Goal: Task Accomplishment & Management: Manage account settings

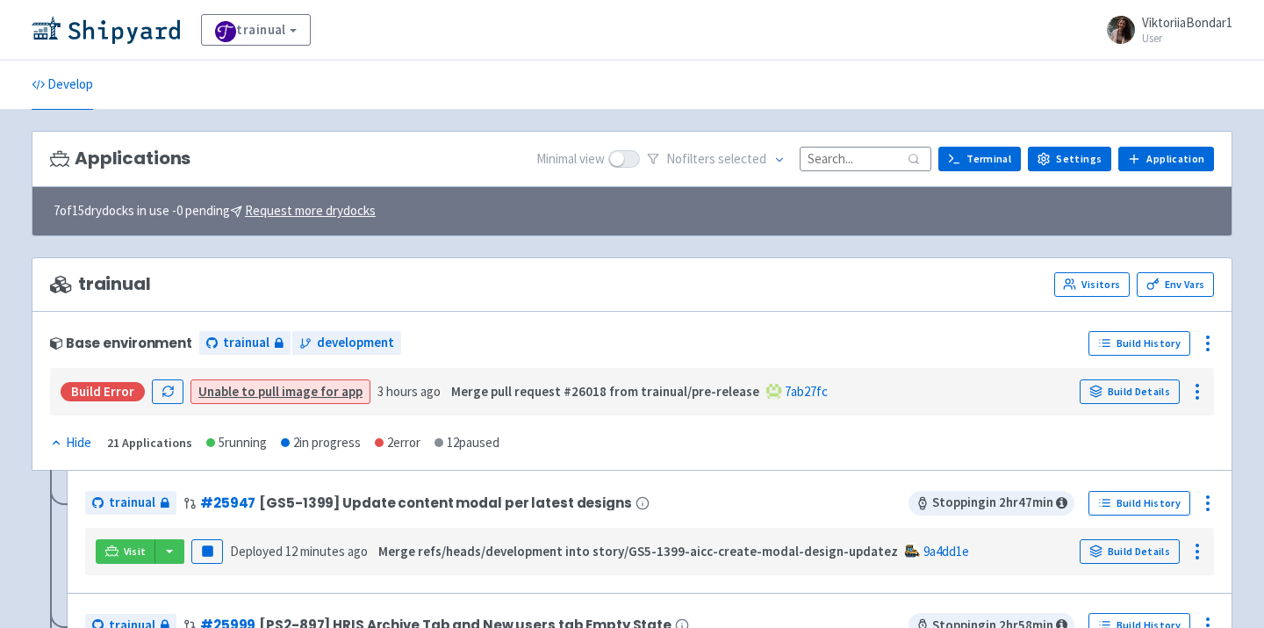
click at [860, 160] on input at bounding box center [866, 159] width 132 height 24
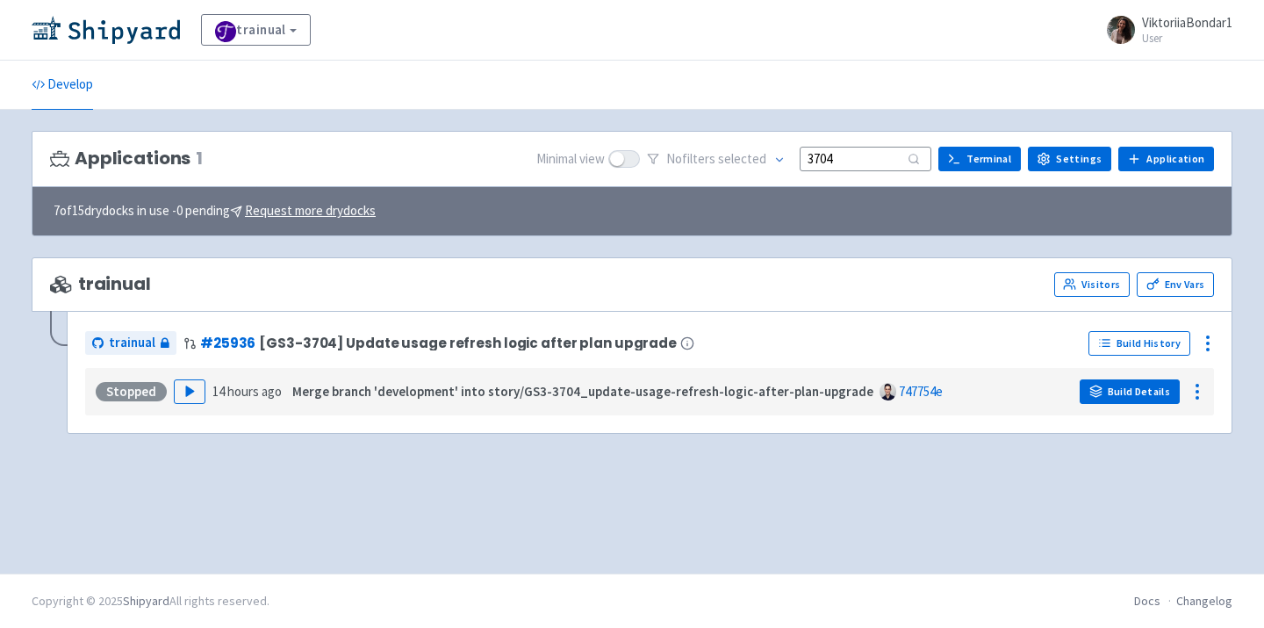
type input "3704"
click at [1119, 395] on link "Build Details" at bounding box center [1130, 391] width 100 height 25
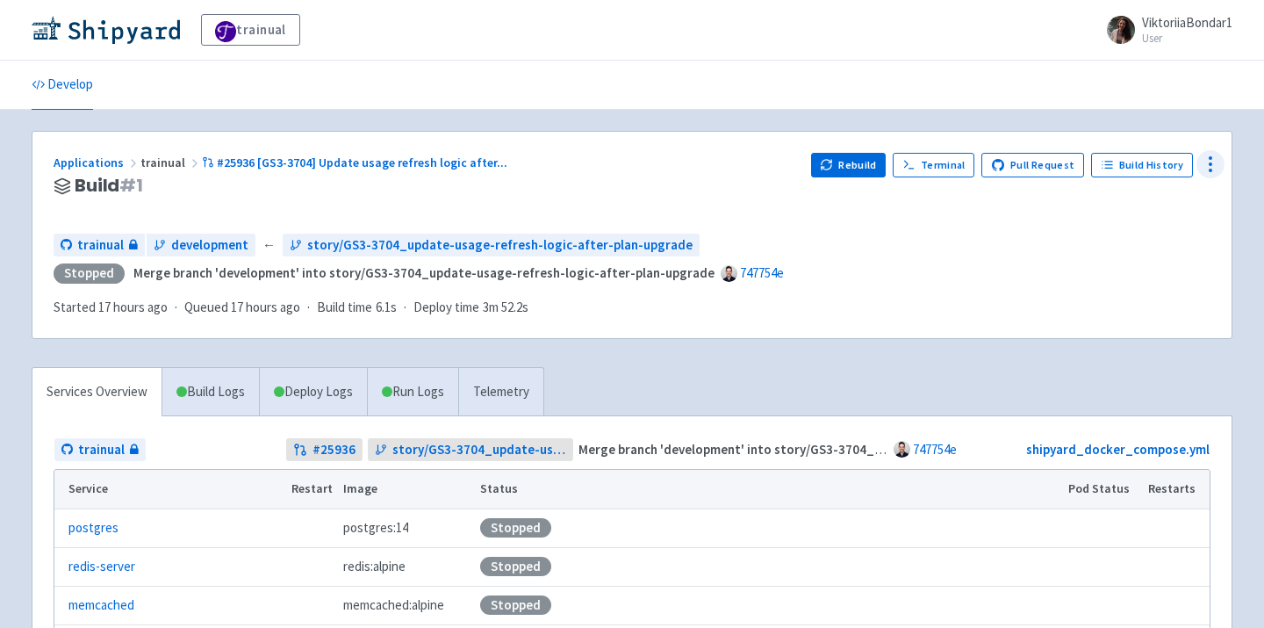
click at [1215, 162] on icon at bounding box center [1210, 164] width 21 height 21
click at [1141, 297] on span "Env Vars" at bounding box center [1144, 298] width 117 height 25
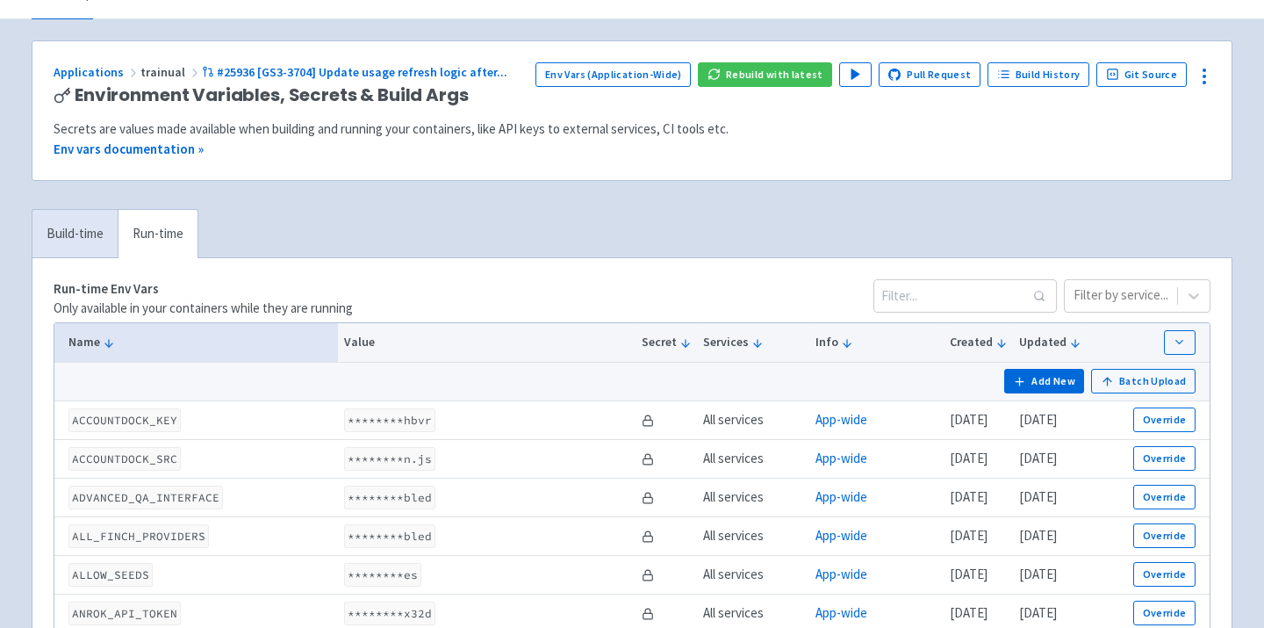
scroll to position [261, 0]
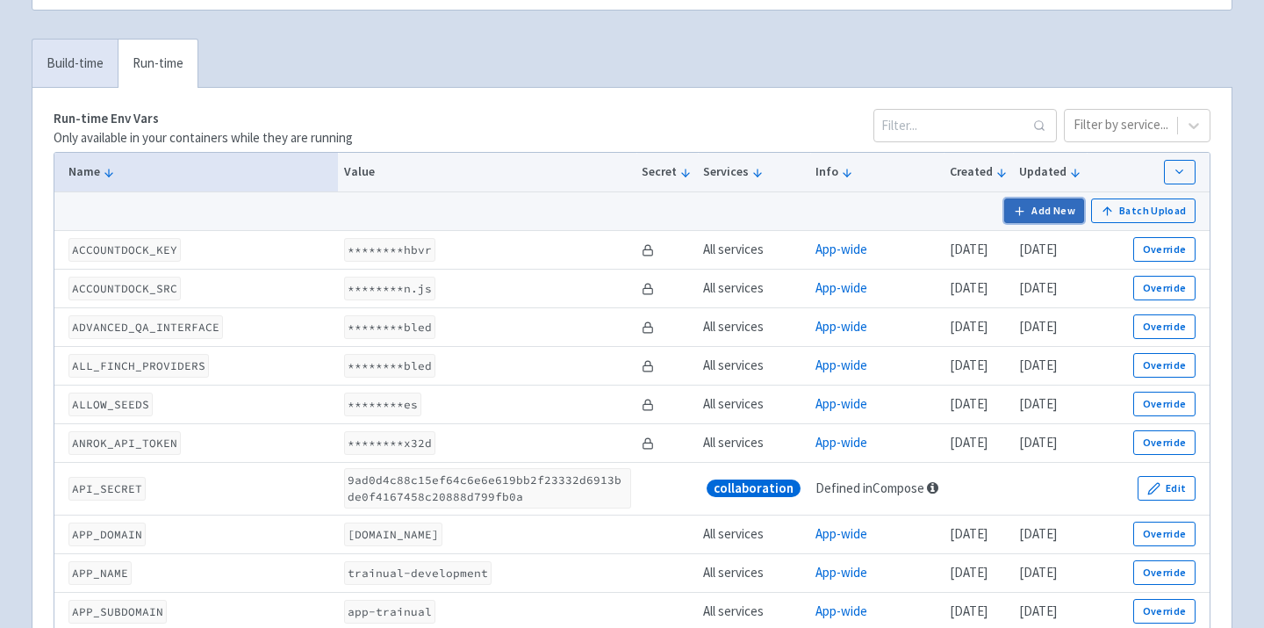
click at [1031, 216] on button "Add New" at bounding box center [1044, 210] width 81 height 25
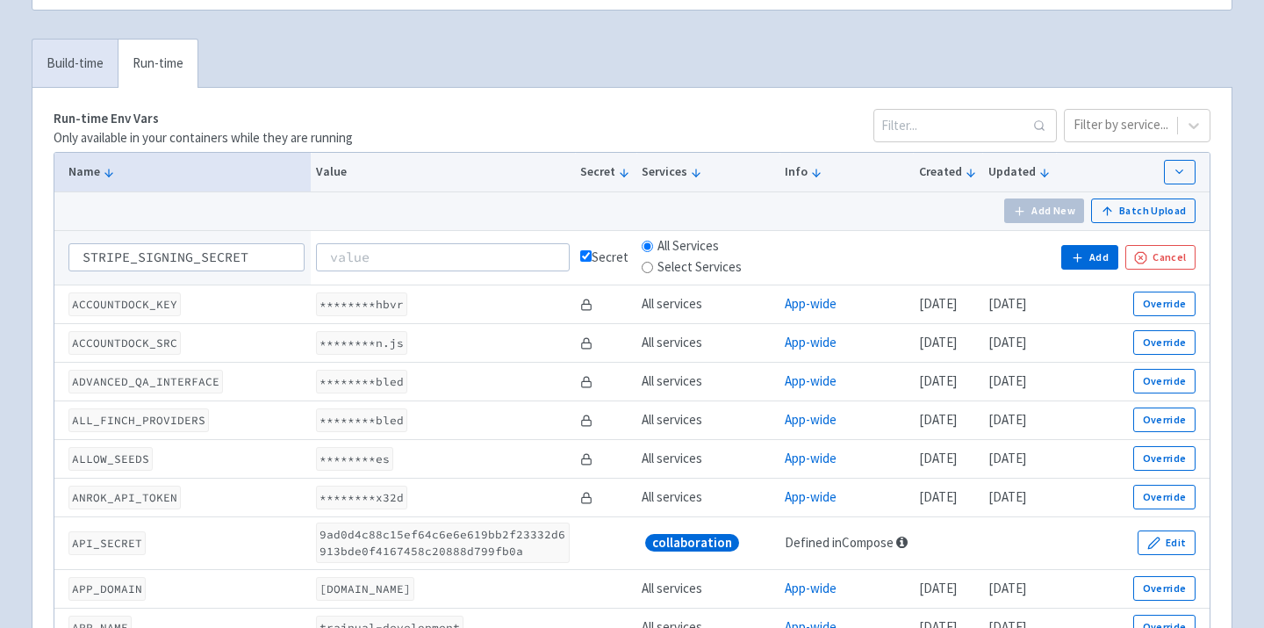
type input "STRIPE_SIGNING_SECRET"
click at [412, 263] on input at bounding box center [443, 257] width 254 height 28
paste input "whsec_86EosGrQDcs24YbsMaJd9A8hN233gDe0"
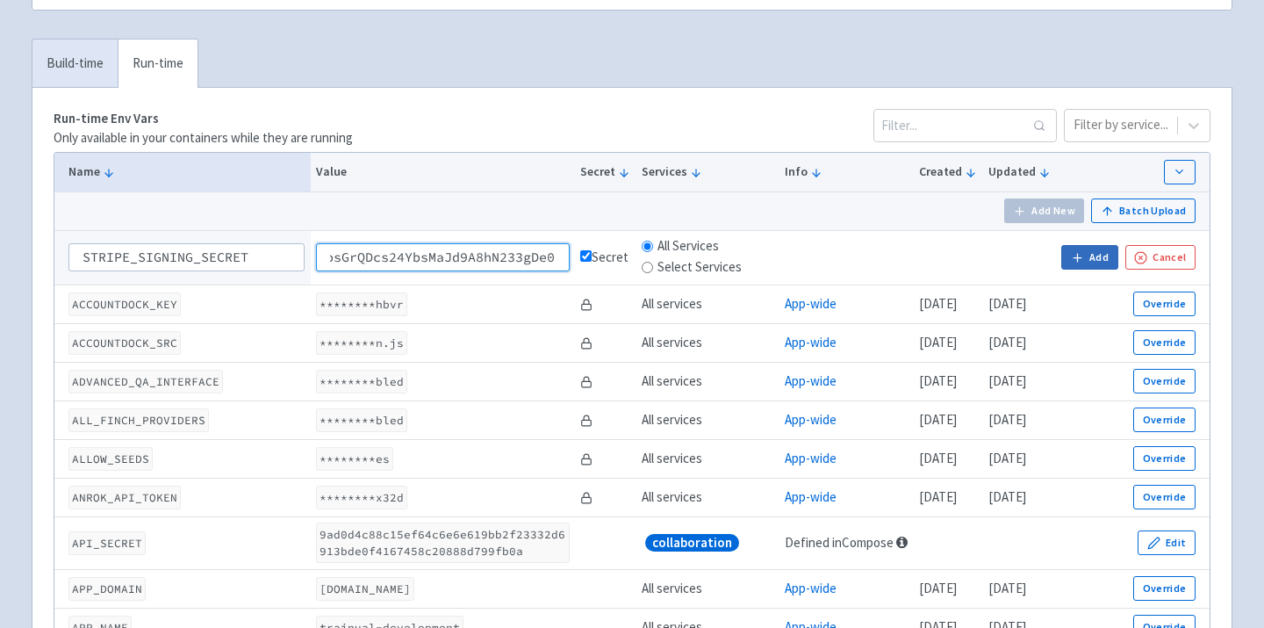
type input "whsec_86EosGrQDcs24YbsMaJd9A8hN233gDe0"
click at [1073, 256] on icon "button" at bounding box center [1077, 257] width 13 height 13
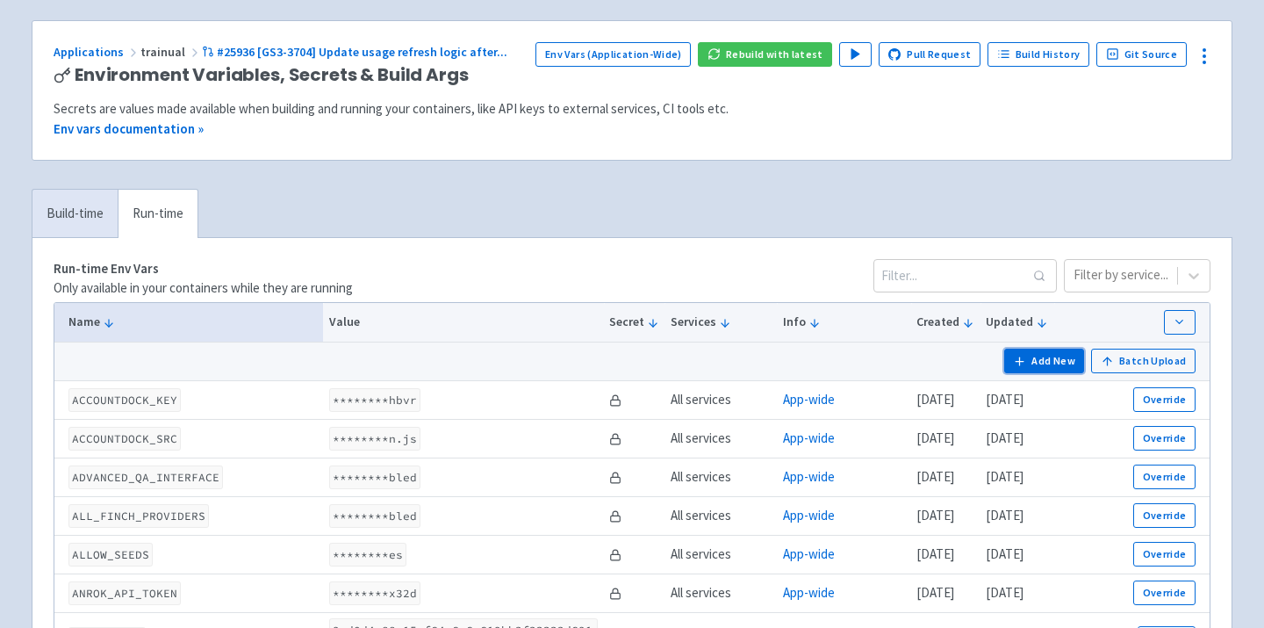
scroll to position [0, 0]
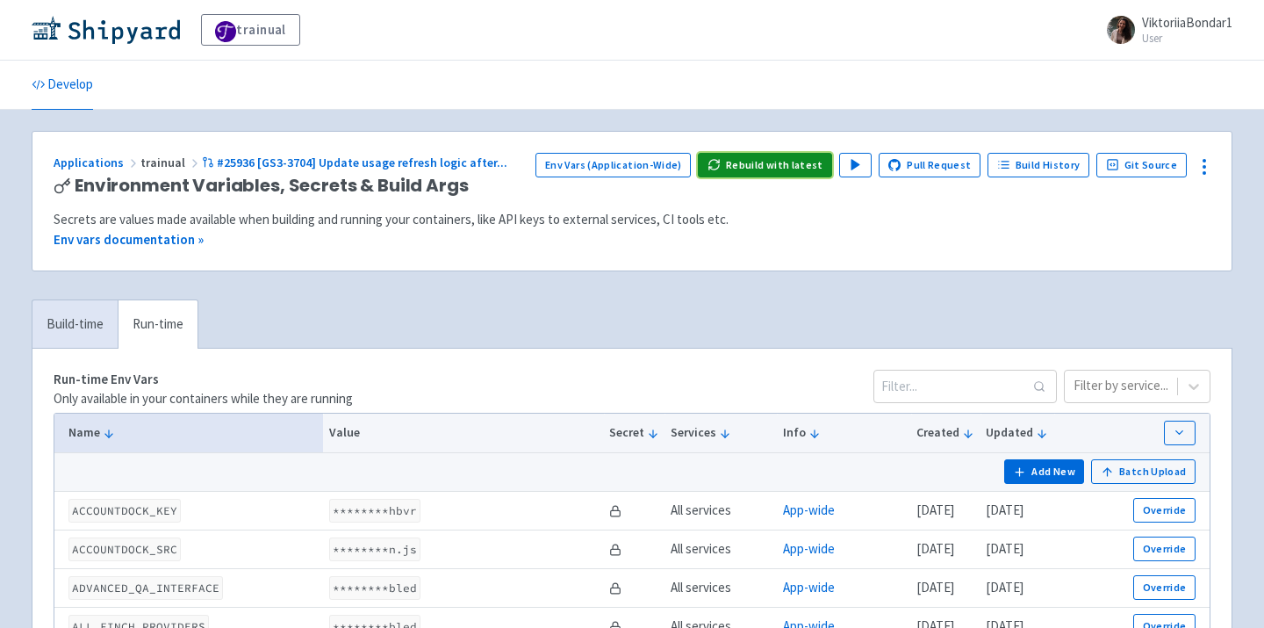
click at [792, 153] on button "Rebuild with latest" at bounding box center [765, 165] width 134 height 25
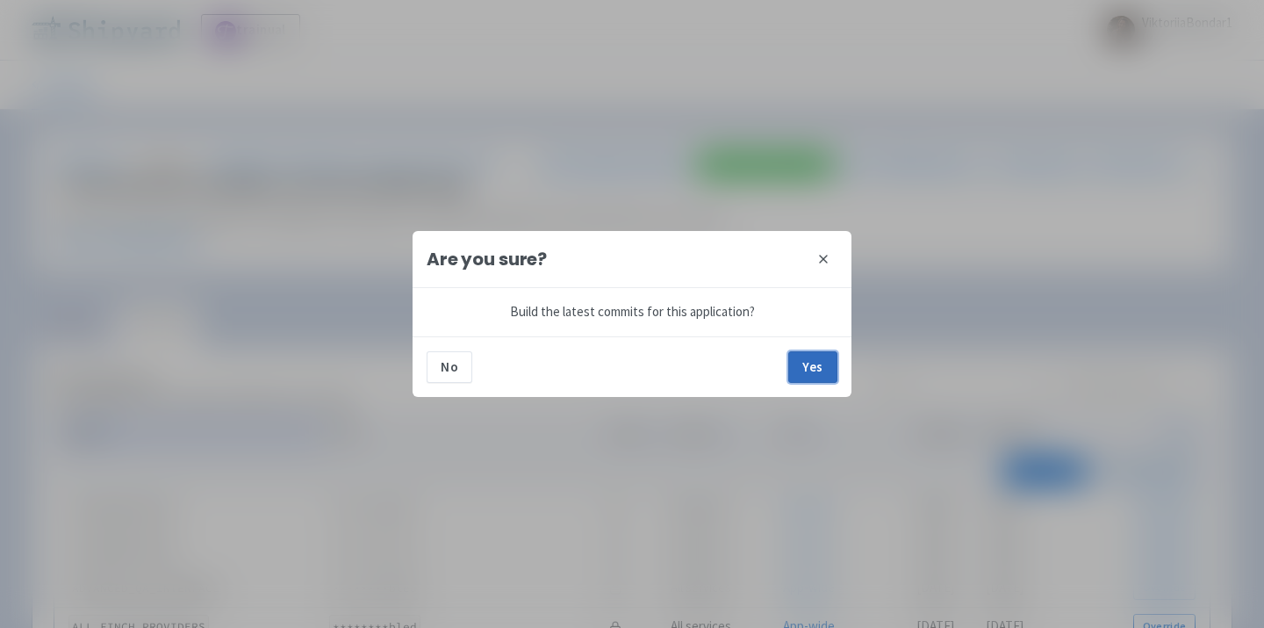
click at [815, 374] on button "Yes" at bounding box center [812, 367] width 49 height 32
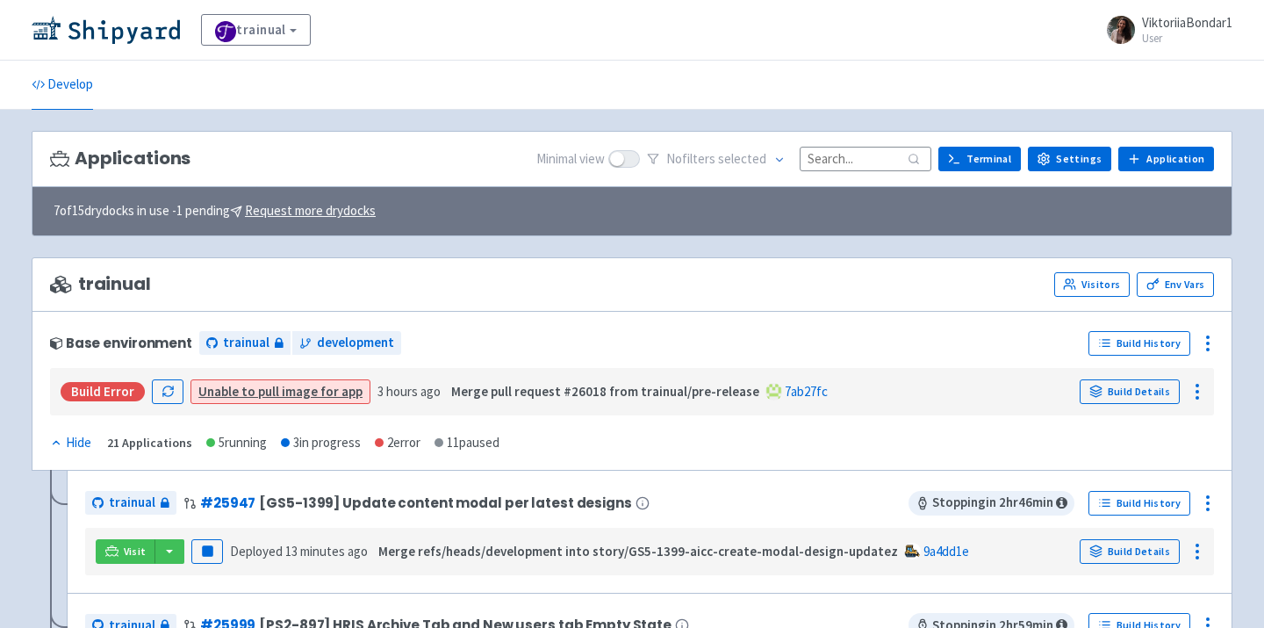
click at [872, 160] on input at bounding box center [866, 159] width 132 height 24
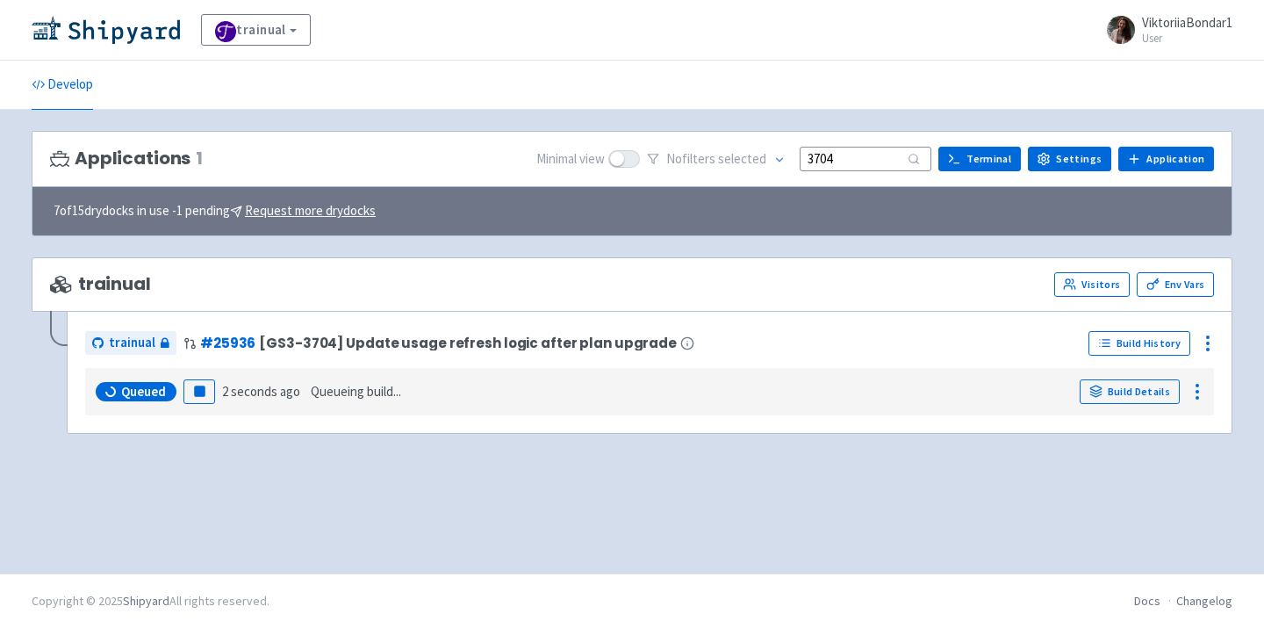
type input "3704"
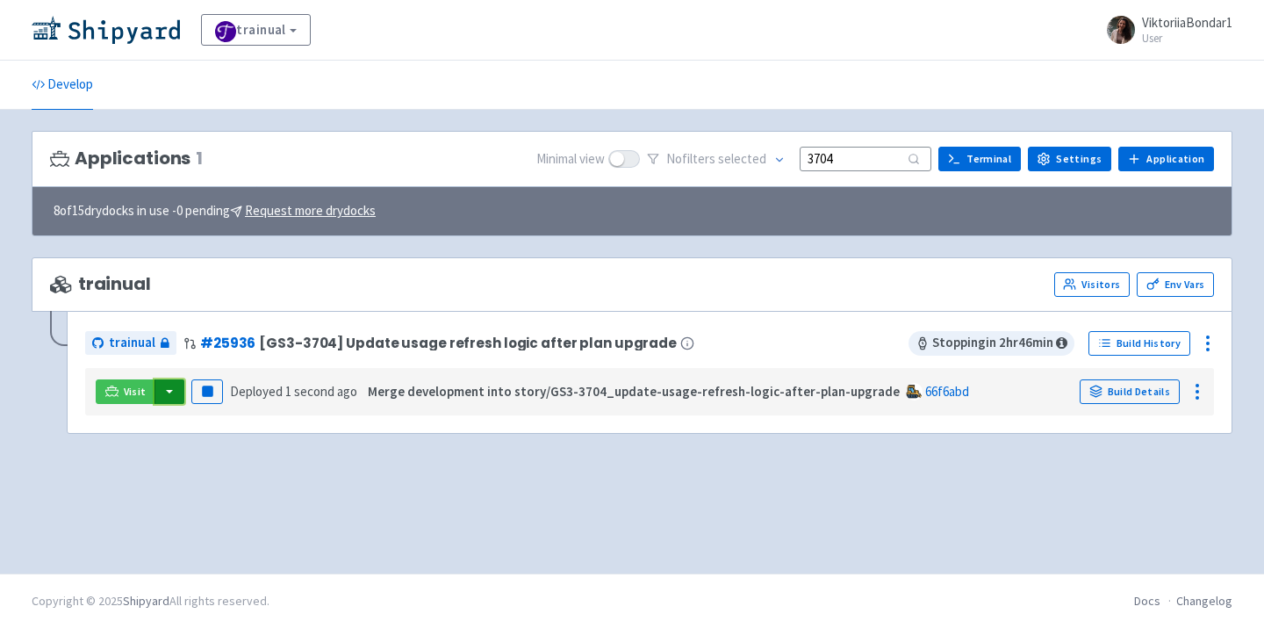
click at [163, 402] on button "button" at bounding box center [170, 391] width 30 height 25
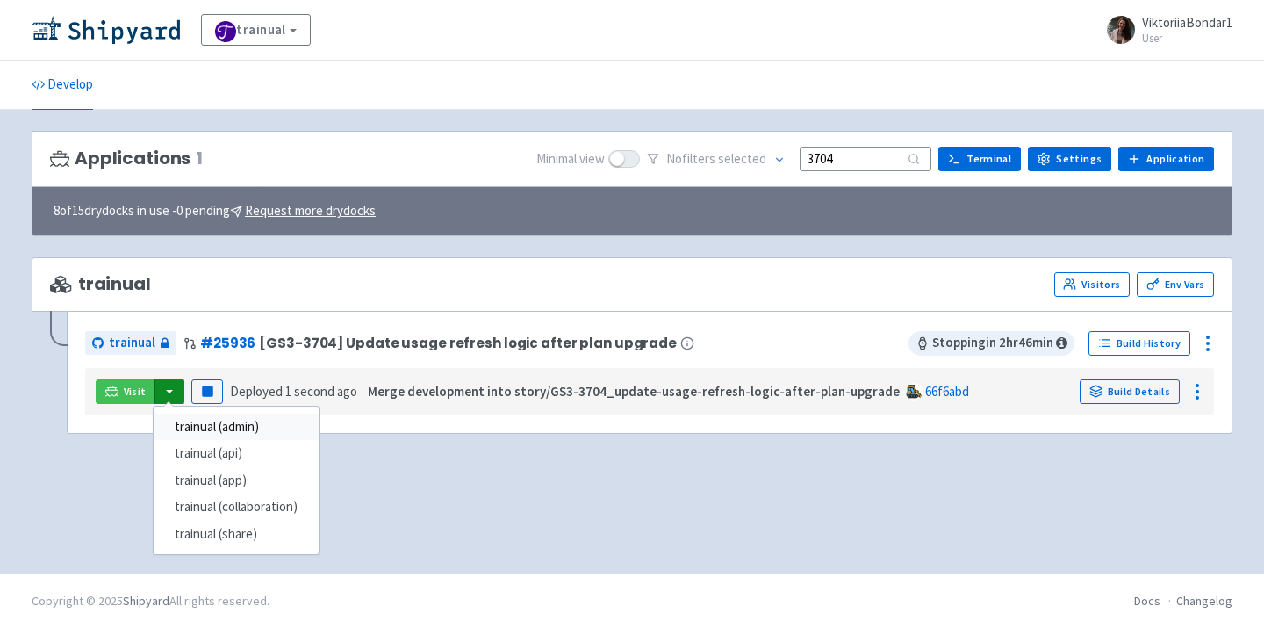
click at [221, 427] on link "trainual (admin)" at bounding box center [236, 427] width 165 height 27
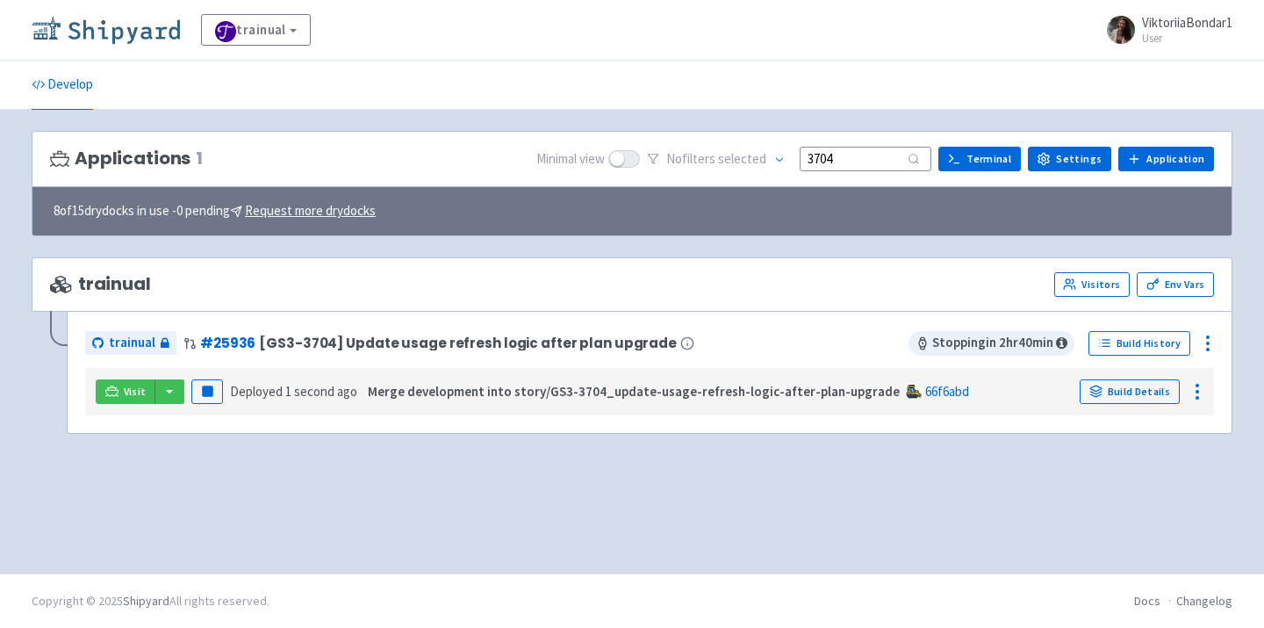
click at [115, 20] on img at bounding box center [106, 30] width 148 height 28
